Goal: Task Accomplishment & Management: Use online tool/utility

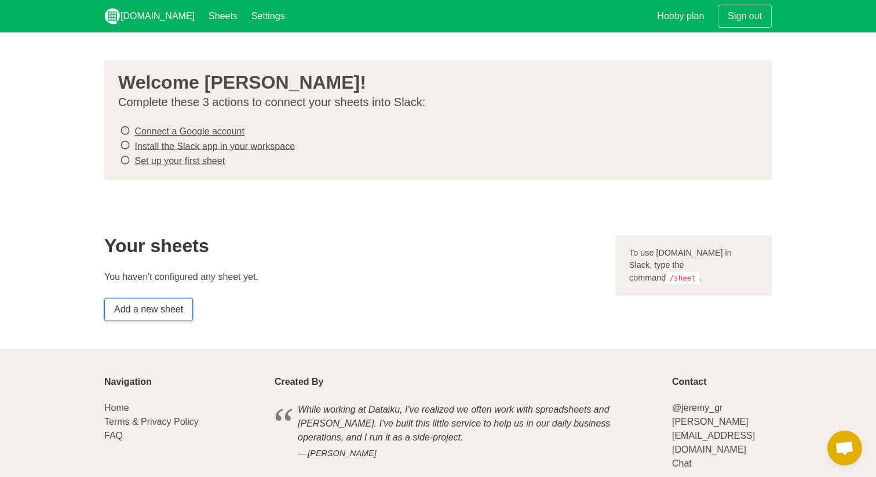
click at [166, 306] on link "Add a new sheet" at bounding box center [148, 309] width 89 height 23
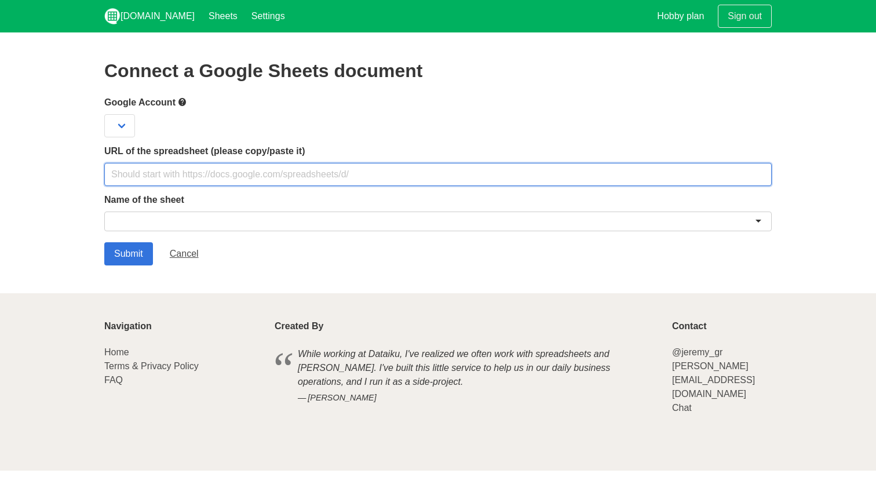
click at [187, 178] on input "text" at bounding box center [438, 174] width 668 height 23
click at [256, 172] on input "text" at bounding box center [438, 174] width 668 height 23
paste input "https://docs.google.com/spreadsheets/d/1SqGIkn8EYDAHCMb6OPqygFVIXAU-gcTphA0CI86…"
type input "https://docs.google.com/spreadsheets/d/1SqGIkn8EYDAHCMb6OPqygFVIXAU-gcTphA0CI86…"
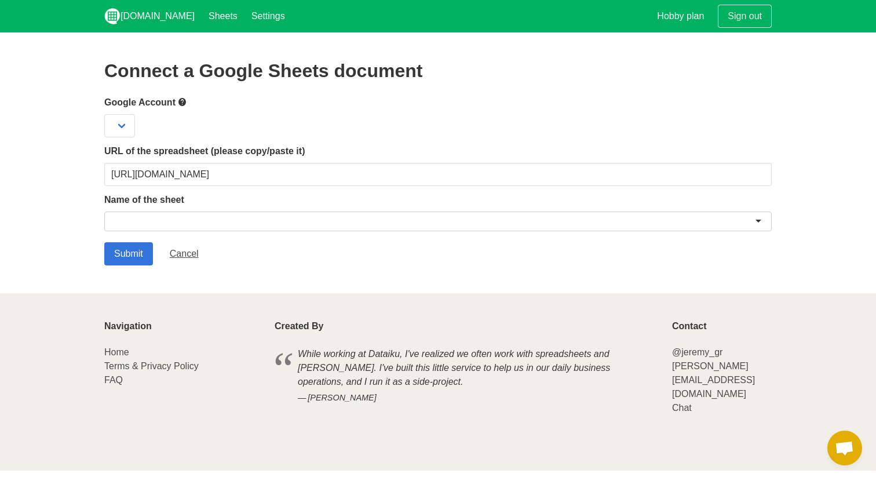
click at [232, 224] on div at bounding box center [438, 222] width 668 height 20
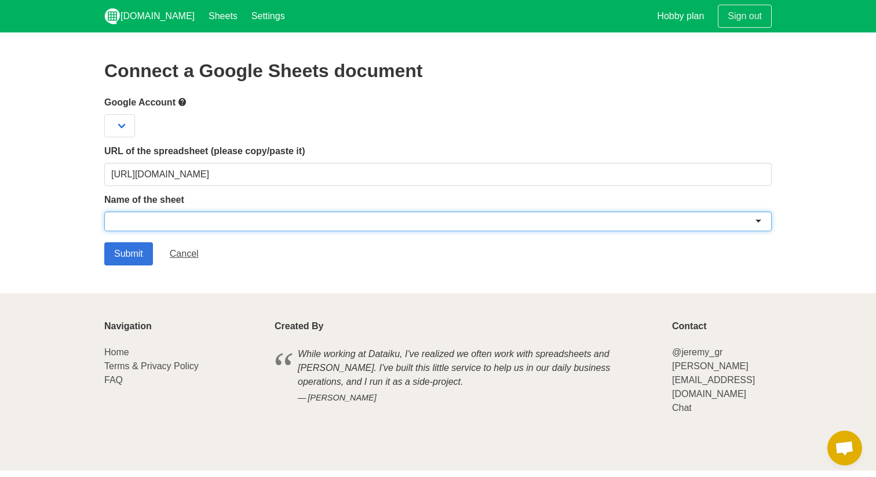
click at [152, 218] on div at bounding box center [438, 222] width 668 height 20
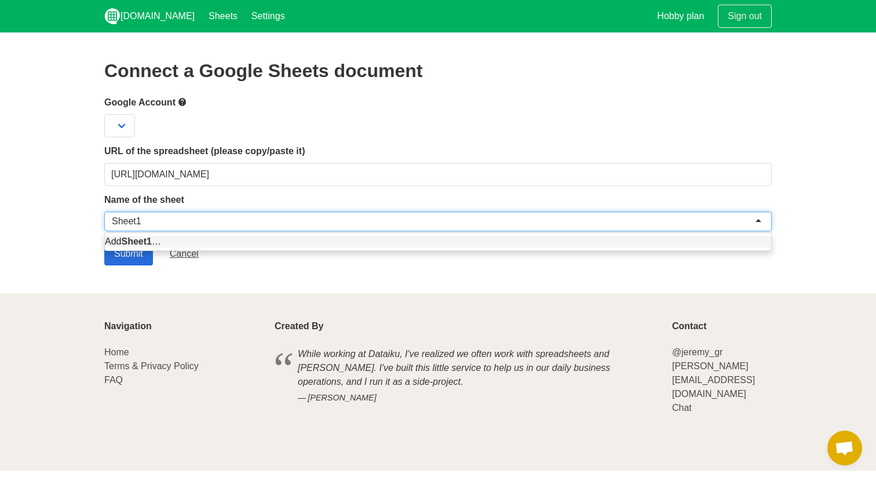
type input "Sheet1"
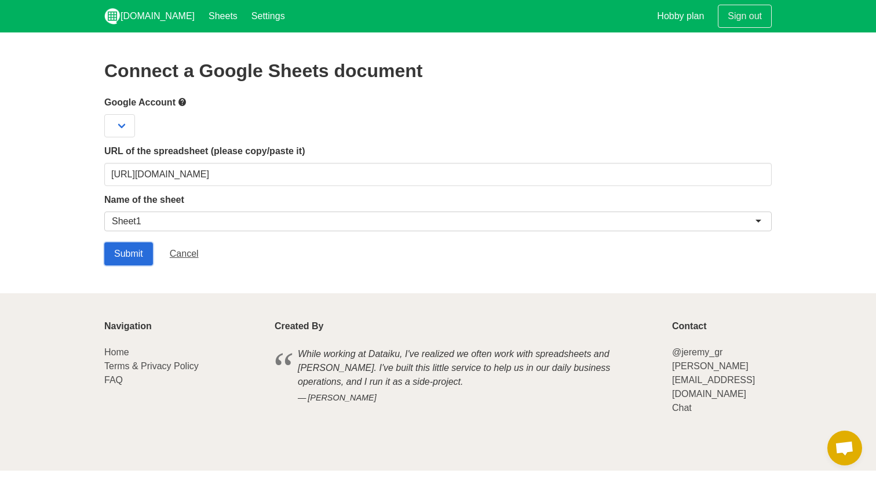
click at [132, 254] on input "Submit" at bounding box center [128, 253] width 49 height 23
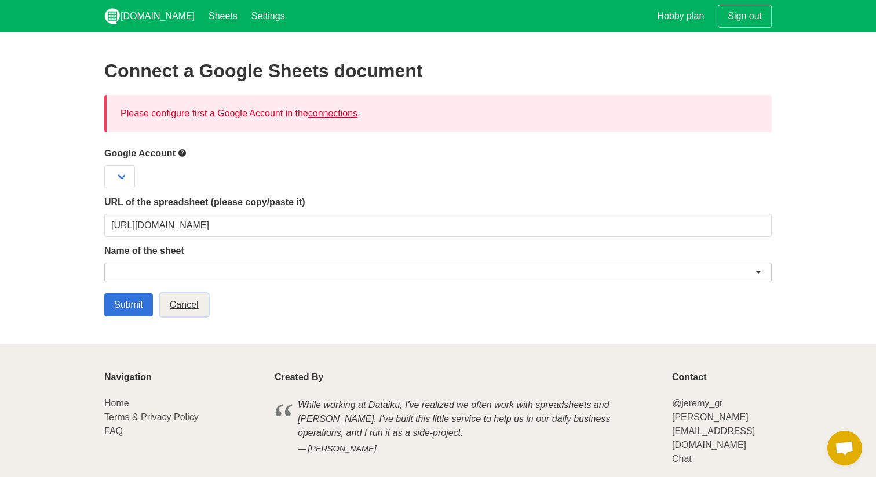
click at [185, 304] on link "Cancel" at bounding box center [184, 304] width 49 height 23
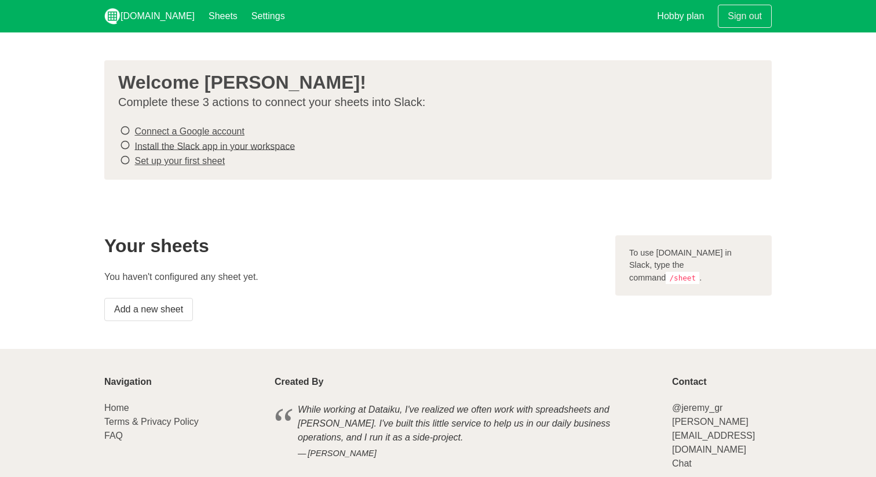
click at [144, 121] on div "Welcome Zakariyya Zakariyyali! Complete these 3 actions to connect your sheets …" at bounding box center [438, 119] width 668 height 119
click at [144, 126] on link "Connect a Google account" at bounding box center [189, 131] width 110 height 10
click at [199, 144] on link "Install the Slack app in your workspace" at bounding box center [214, 146] width 161 height 10
click at [194, 159] on link "Set up your first sheet" at bounding box center [179, 161] width 90 height 10
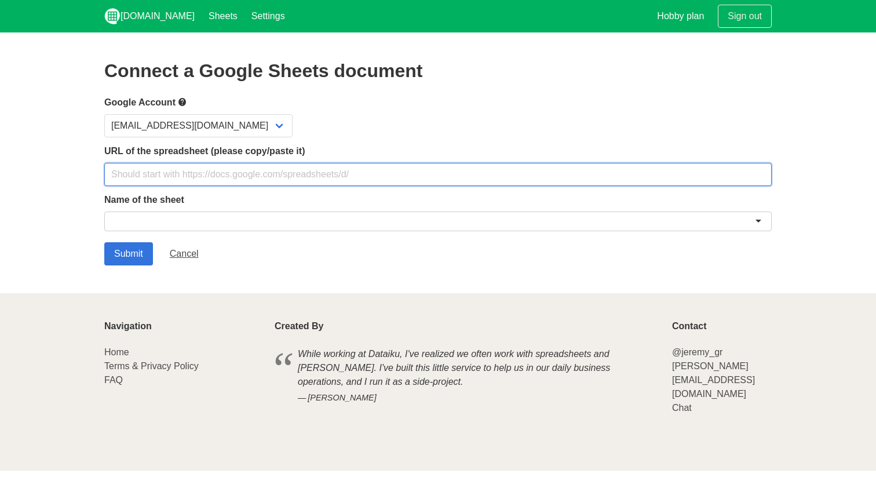
click at [253, 184] on input "text" at bounding box center [438, 174] width 668 height 23
type input "[URL][DOMAIN_NAME]"
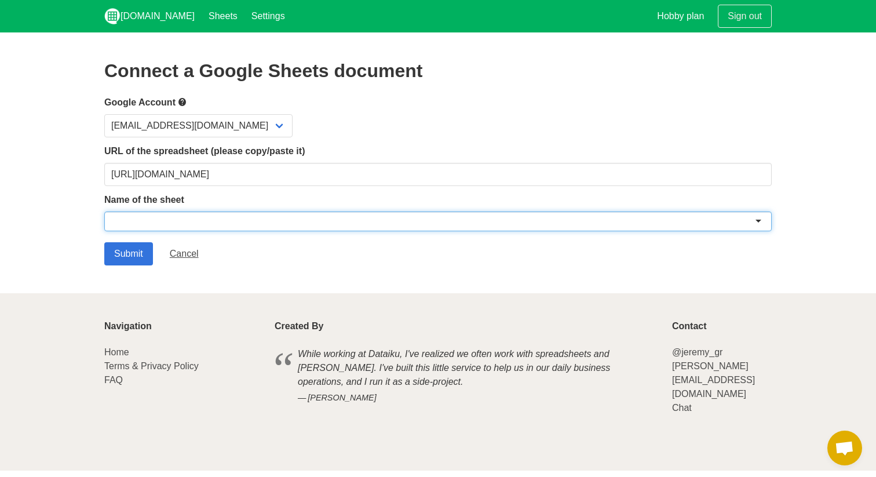
click at [210, 214] on div at bounding box center [438, 222] width 668 height 20
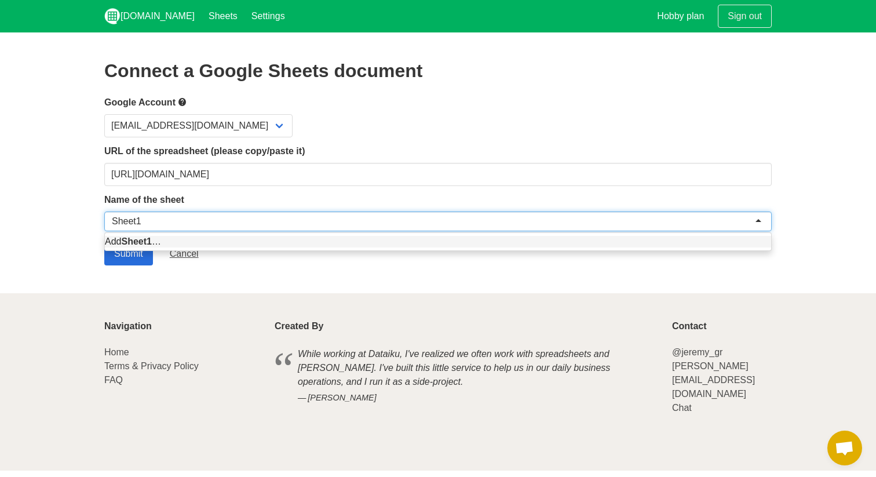
type input "Sheet1"
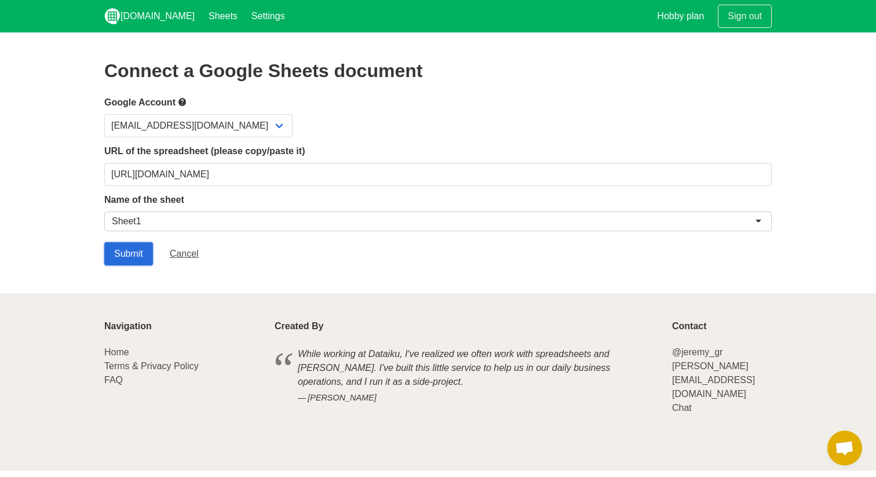
click at [139, 256] on input "Submit" at bounding box center [128, 253] width 49 height 23
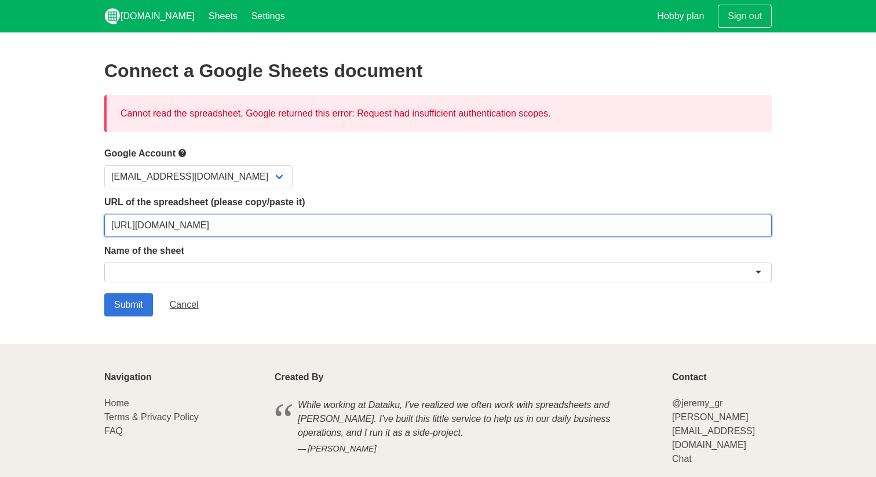
click at [193, 223] on input "[URL][DOMAIN_NAME]" at bounding box center [438, 225] width 668 height 23
paste input "edit?usp=sharing"
type input "https://docs.google.com/spreadsheets/d/1SqGIkn8EYDAHCMb6OPqygFVIXAU-gcTphA0CI86…"
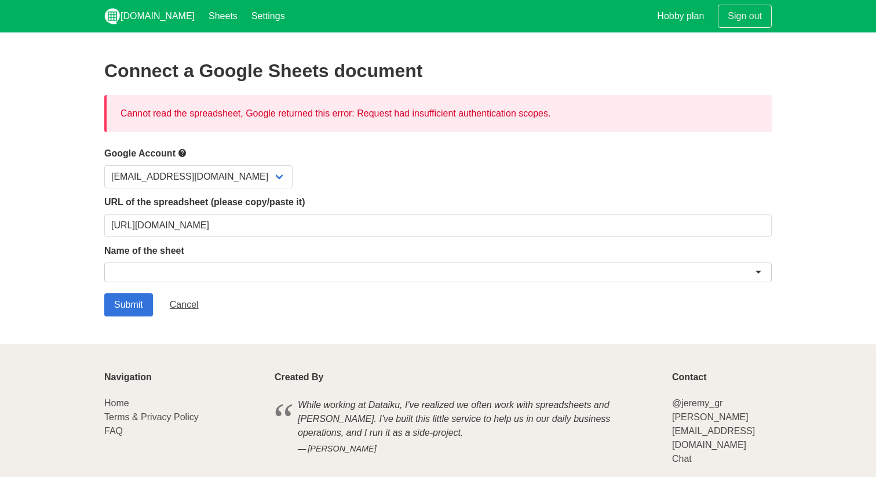
click at [196, 272] on div at bounding box center [438, 273] width 668 height 20
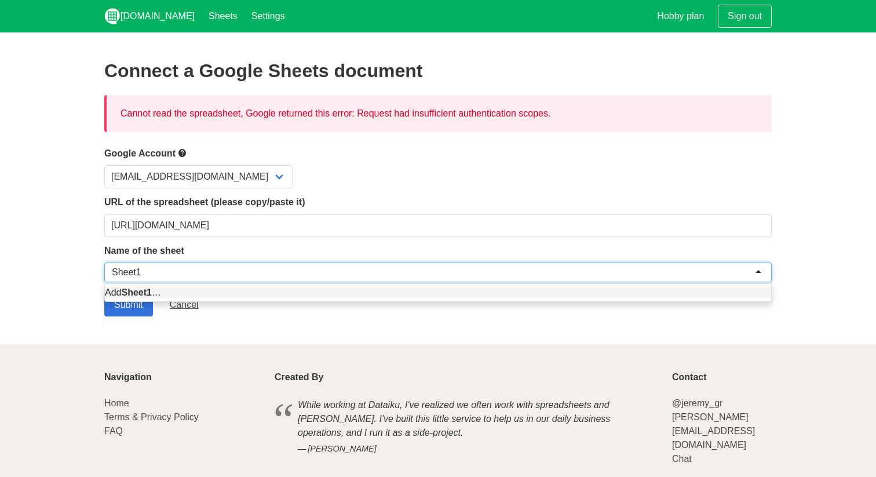
type input "Sheet1"
click at [142, 309] on input "Submit" at bounding box center [128, 304] width 49 height 23
